Goal: Check status

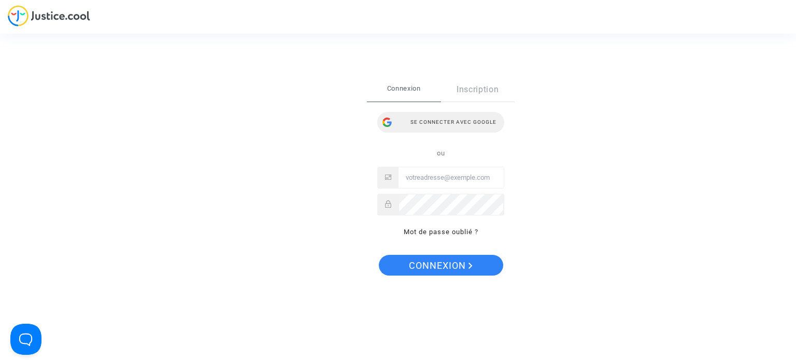
click at [438, 122] on div "Se connecter avec Google" at bounding box center [440, 122] width 127 height 21
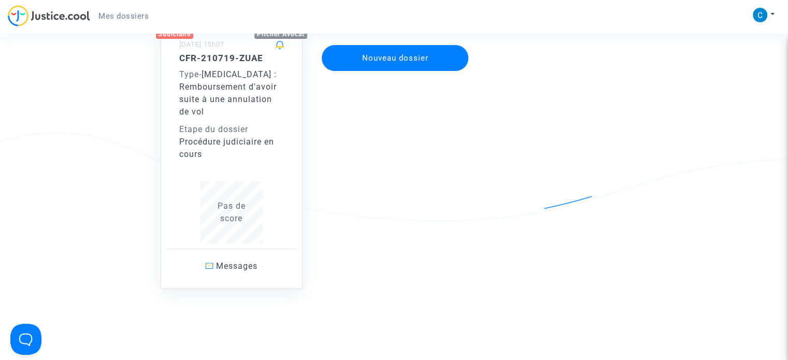
scroll to position [105, 0]
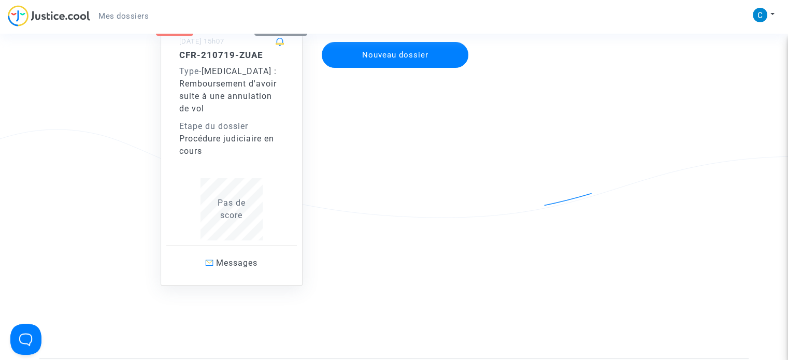
click at [244, 90] on div "Type - Covid - 19 : Remboursement d'avoir suite à une annulation de vol" at bounding box center [231, 90] width 105 height 50
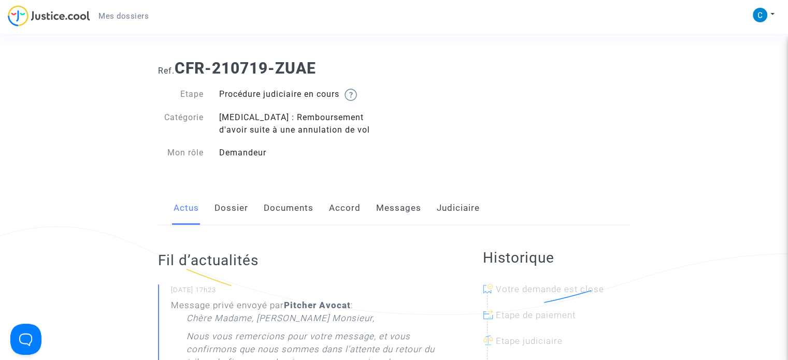
scroll to position [6, 0]
